Goal: Task Accomplishment & Management: Complete application form

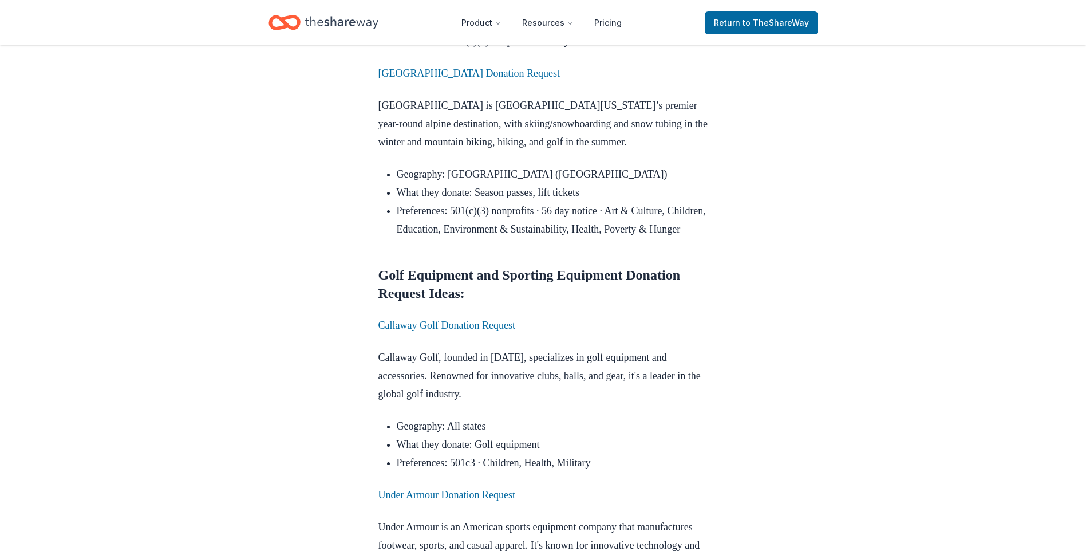
scroll to position [4178, 0]
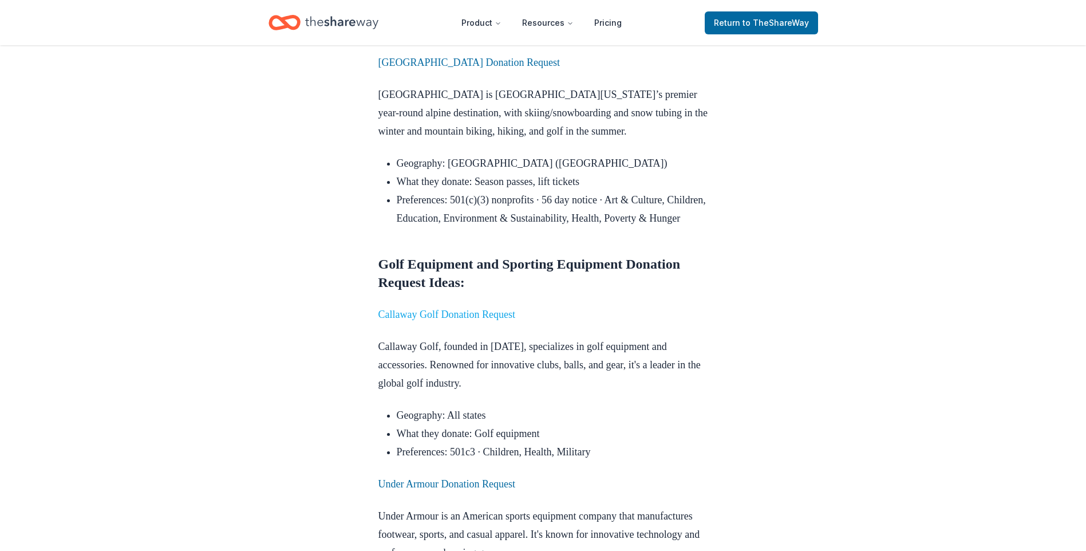
click at [454, 308] on link "Callaway Golf Donation Request" at bounding box center [446, 313] width 137 height 11
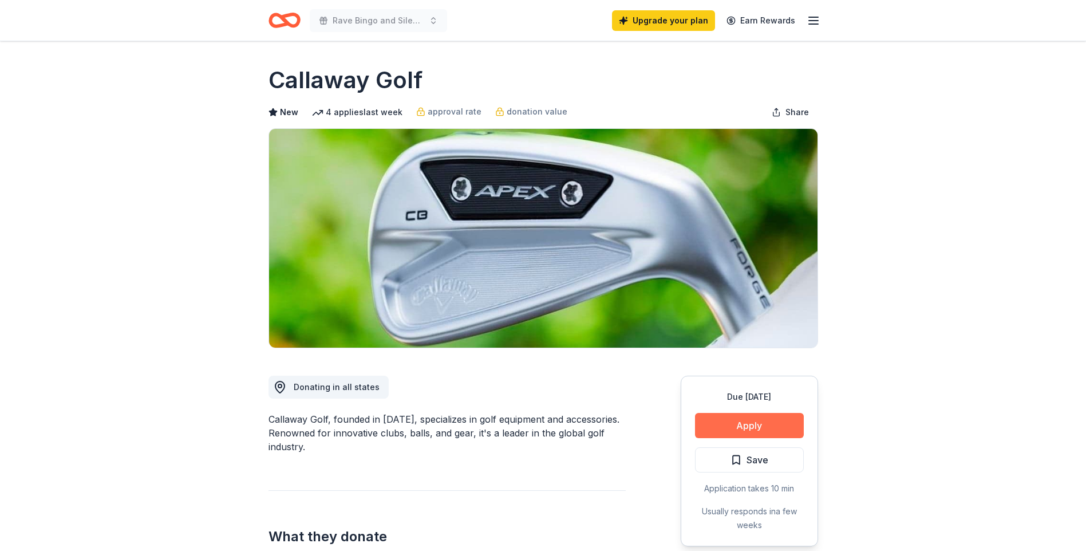
click at [754, 427] on button "Apply" at bounding box center [749, 425] width 109 height 25
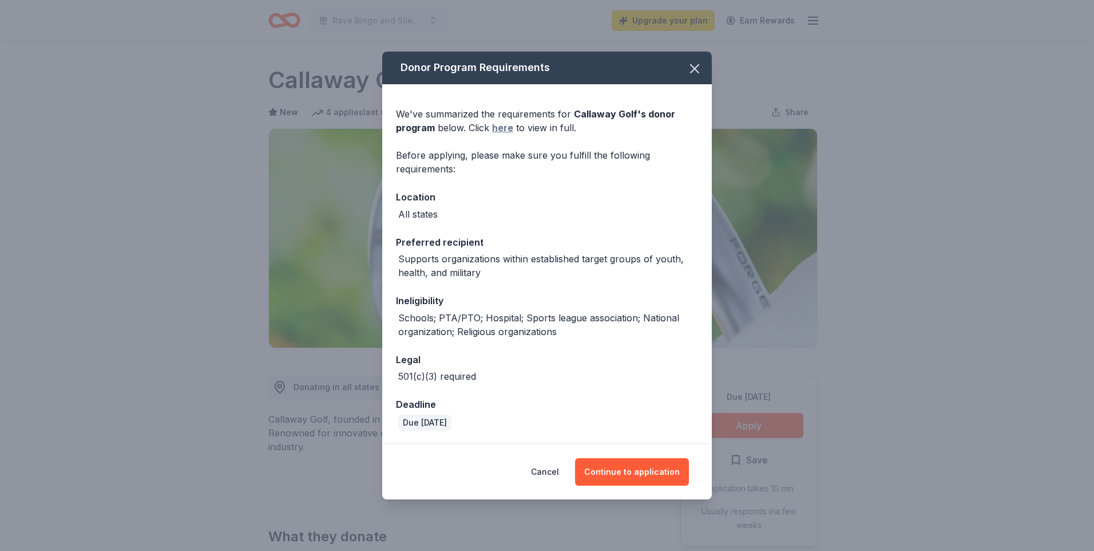
click at [498, 132] on link "here" at bounding box center [502, 128] width 21 height 14
click at [618, 466] on button "Continue to application" at bounding box center [632, 471] width 114 height 27
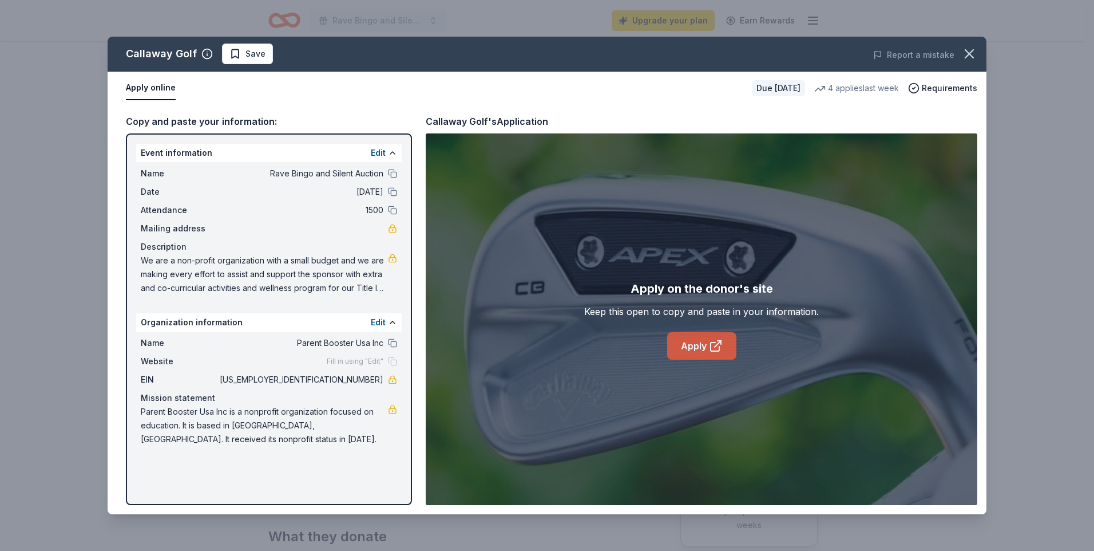
click at [694, 342] on link "Apply" at bounding box center [701, 345] width 69 height 27
click at [968, 58] on icon "button" at bounding box center [969, 54] width 16 height 16
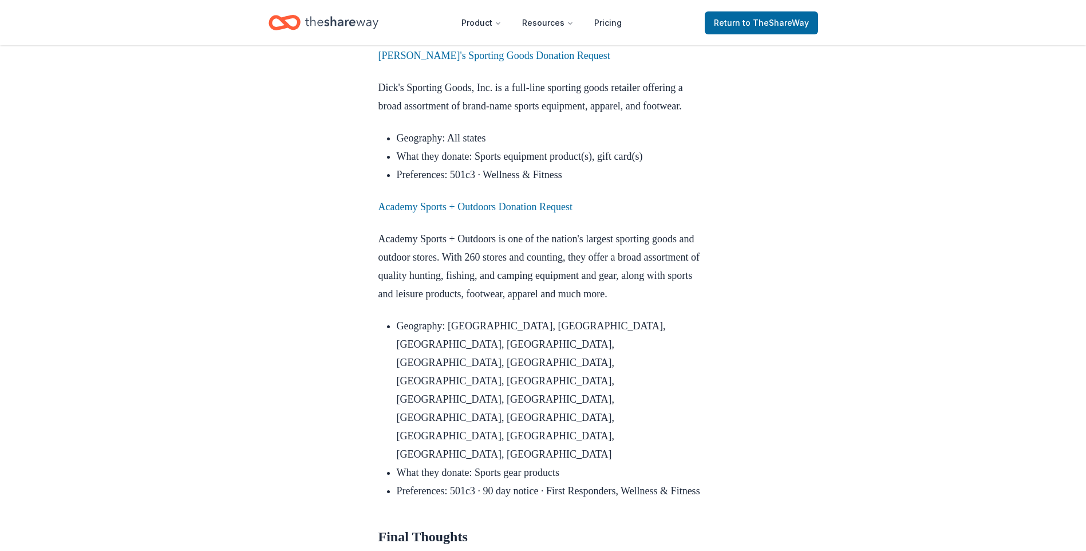
scroll to position [4750, 0]
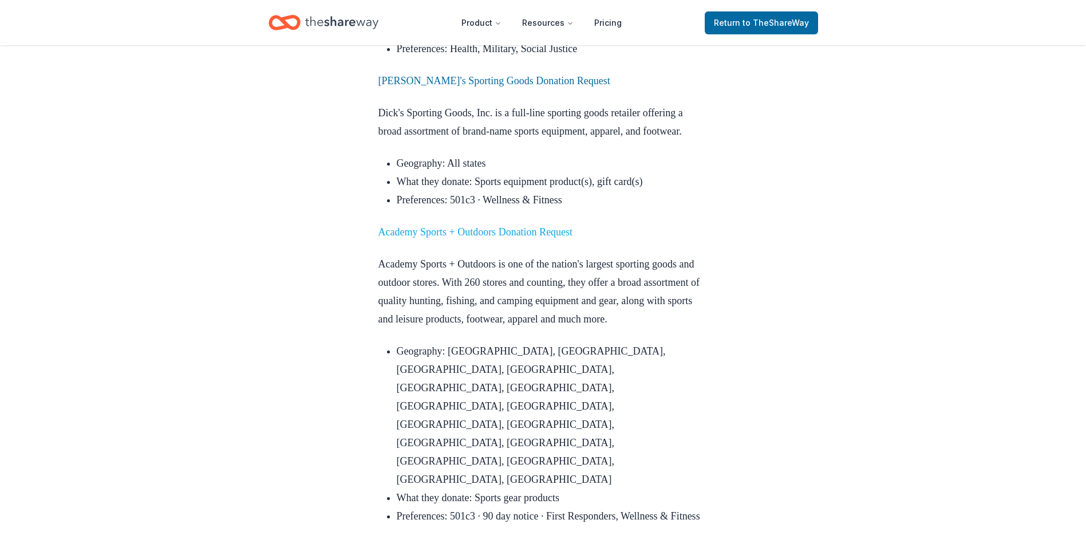
click at [497, 226] on link "Academy Sports + Outdoors Donation Request" at bounding box center [475, 231] width 195 height 11
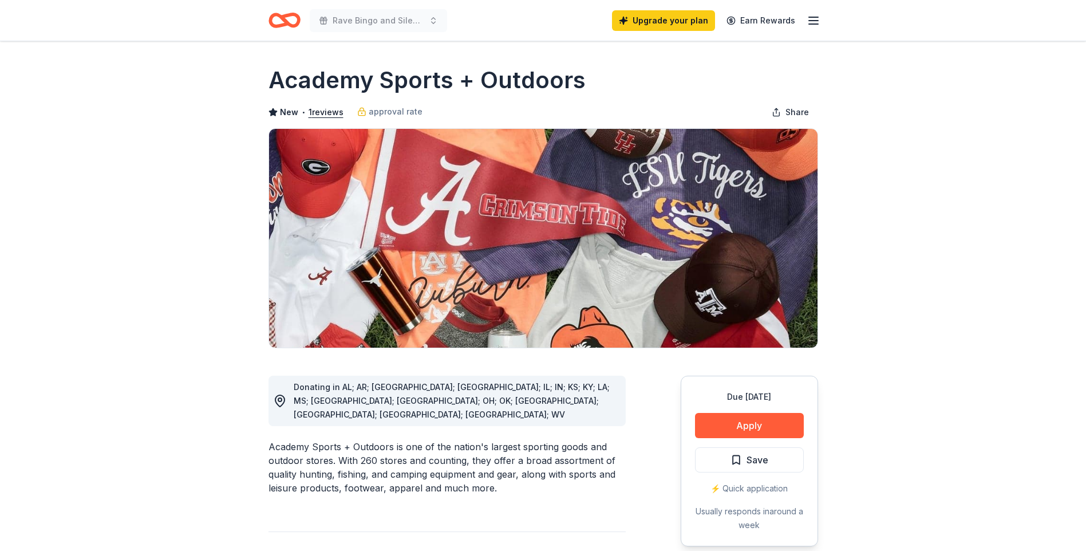
click at [758, 442] on div "Due [DATE] Apply Save ⚡️ Quick application Usually responds in around a week" at bounding box center [748, 460] width 137 height 171
click at [757, 434] on button "Apply" at bounding box center [749, 425] width 109 height 25
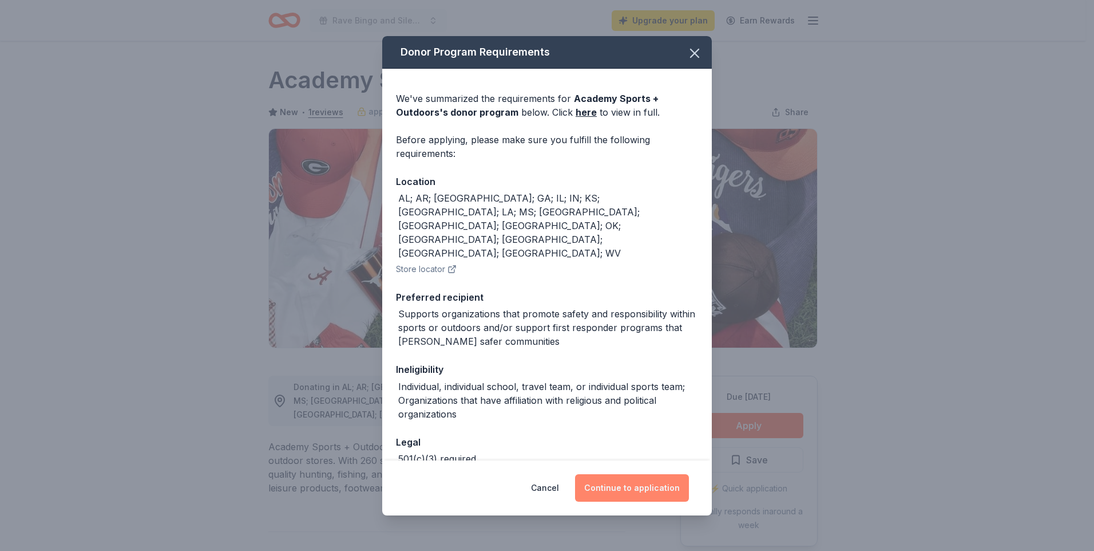
click at [640, 488] on button "Continue to application" at bounding box center [632, 487] width 114 height 27
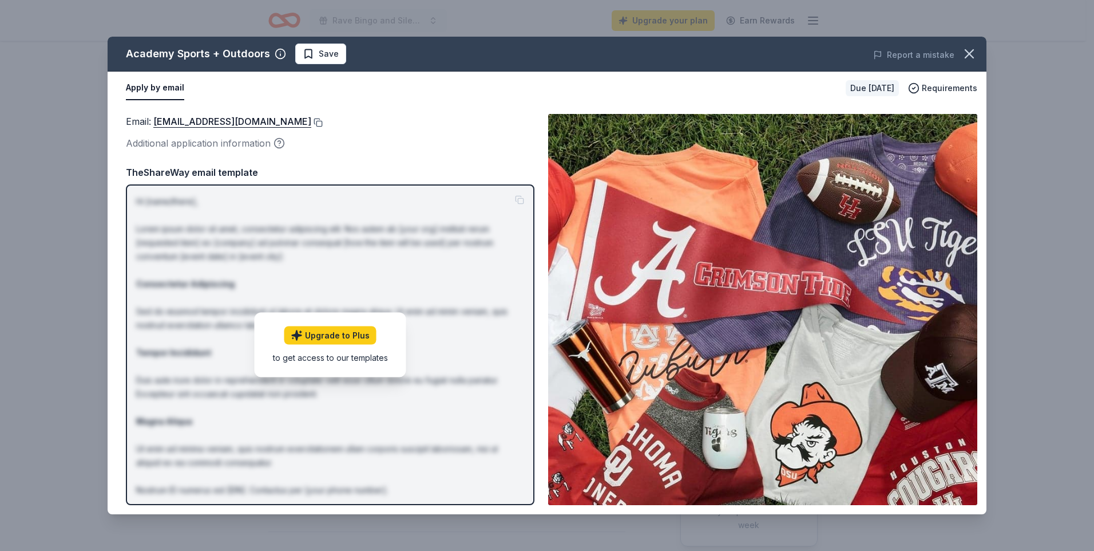
click at [320, 120] on button at bounding box center [316, 122] width 11 height 9
